Goal: Check status

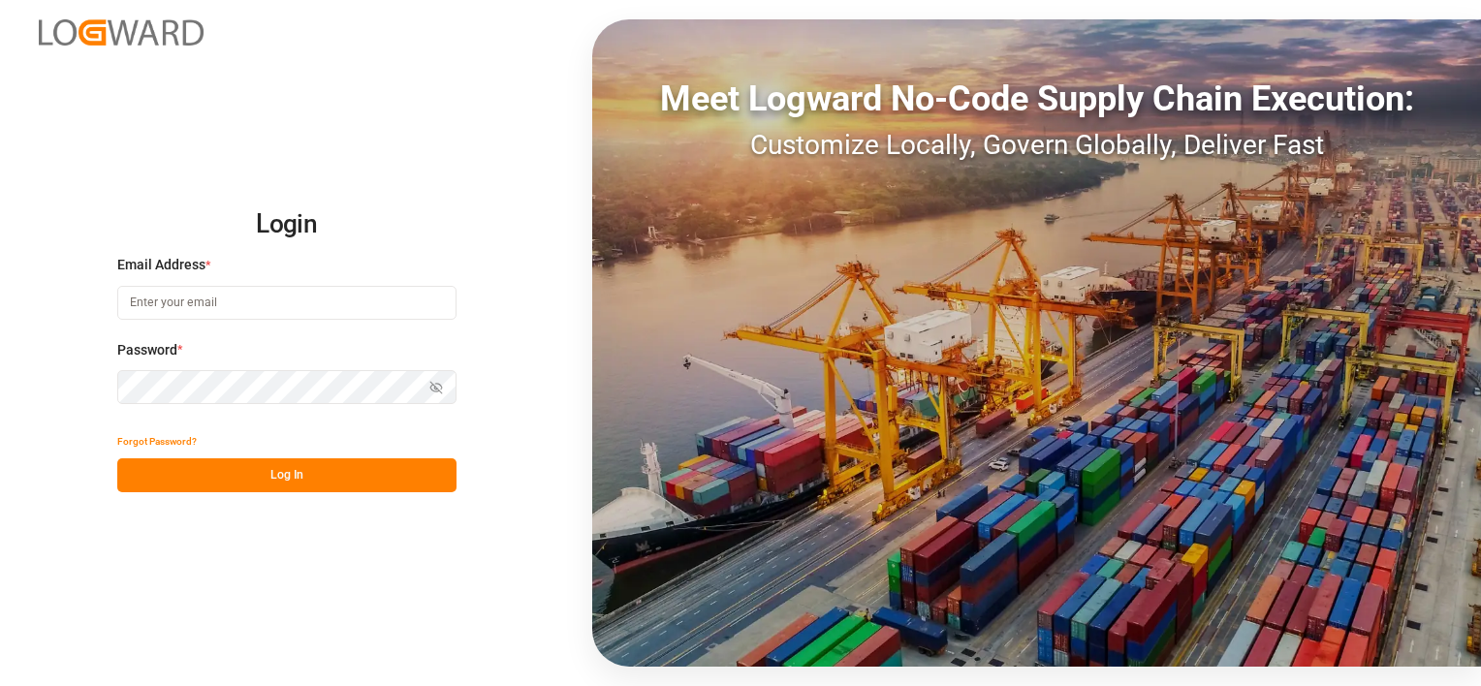
type input "[EMAIL_ADDRESS][PERSON_NAME][DOMAIN_NAME]"
click at [306, 485] on button "Log In" at bounding box center [286, 476] width 339 height 34
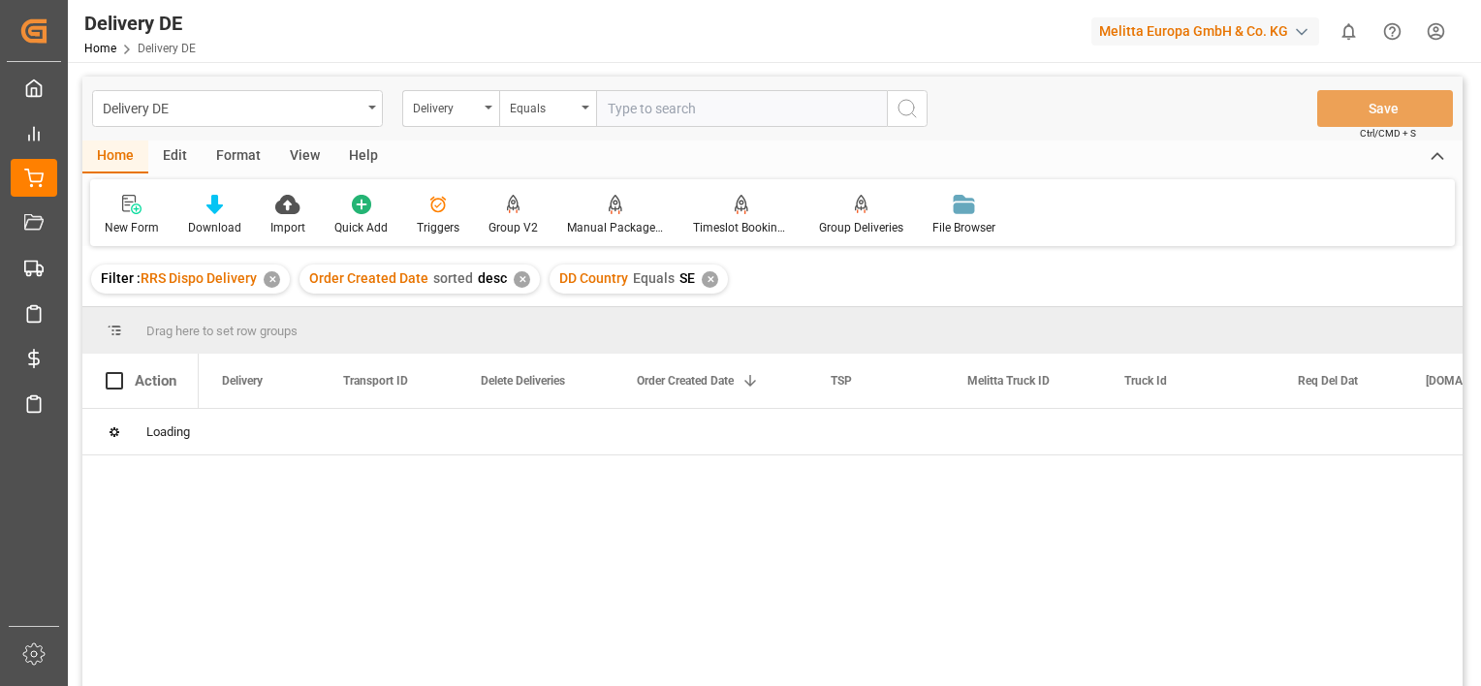
click at [275, 277] on div "✕" at bounding box center [272, 279] width 16 height 16
